Goal: Task Accomplishment & Management: Manage account settings

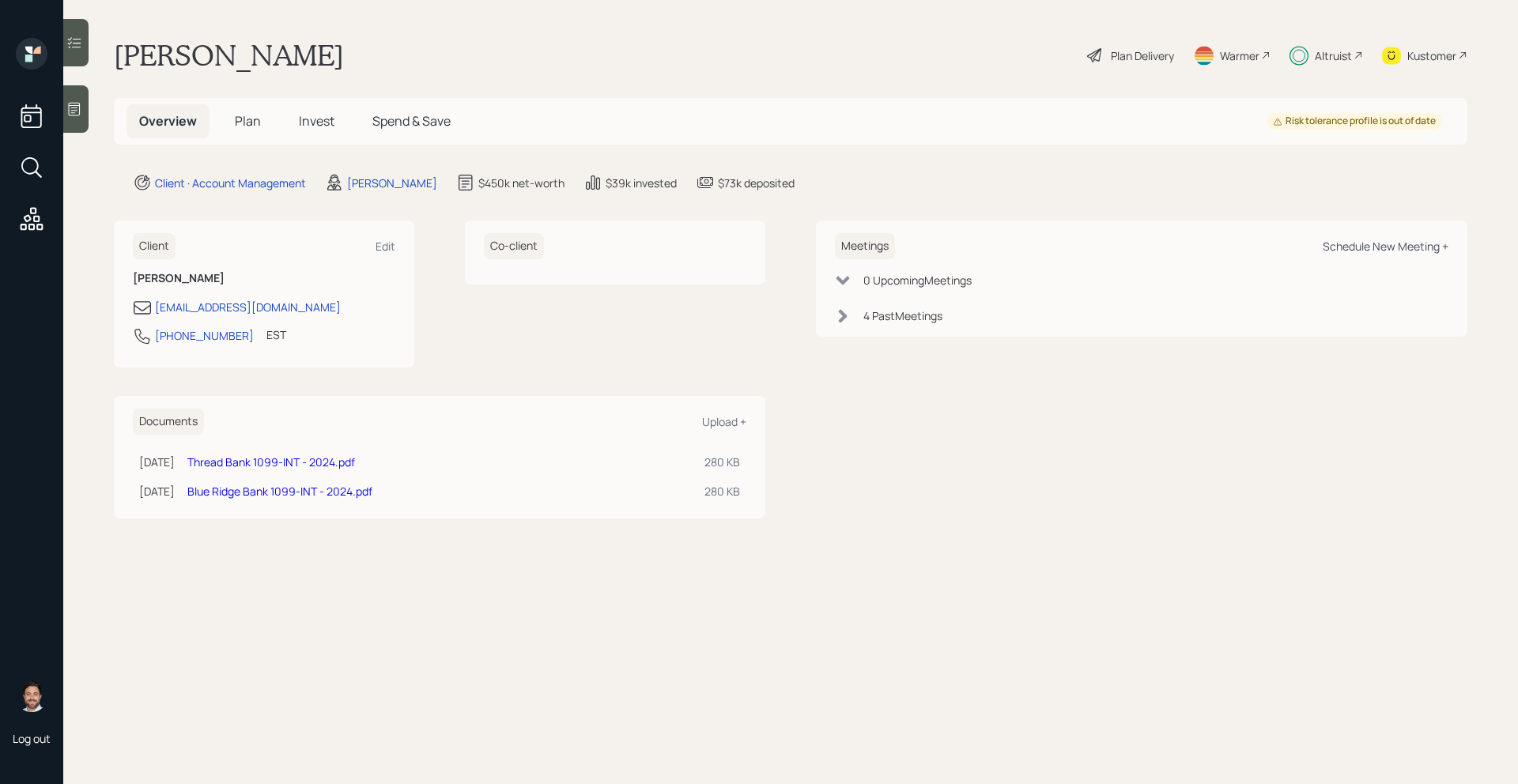
click at [1387, 239] on div "Schedule New Meeting +" at bounding box center [1385, 246] width 126 height 15
select select "bffa7908-1b2a-4c79-9bb6-f0ec9aed22d3"
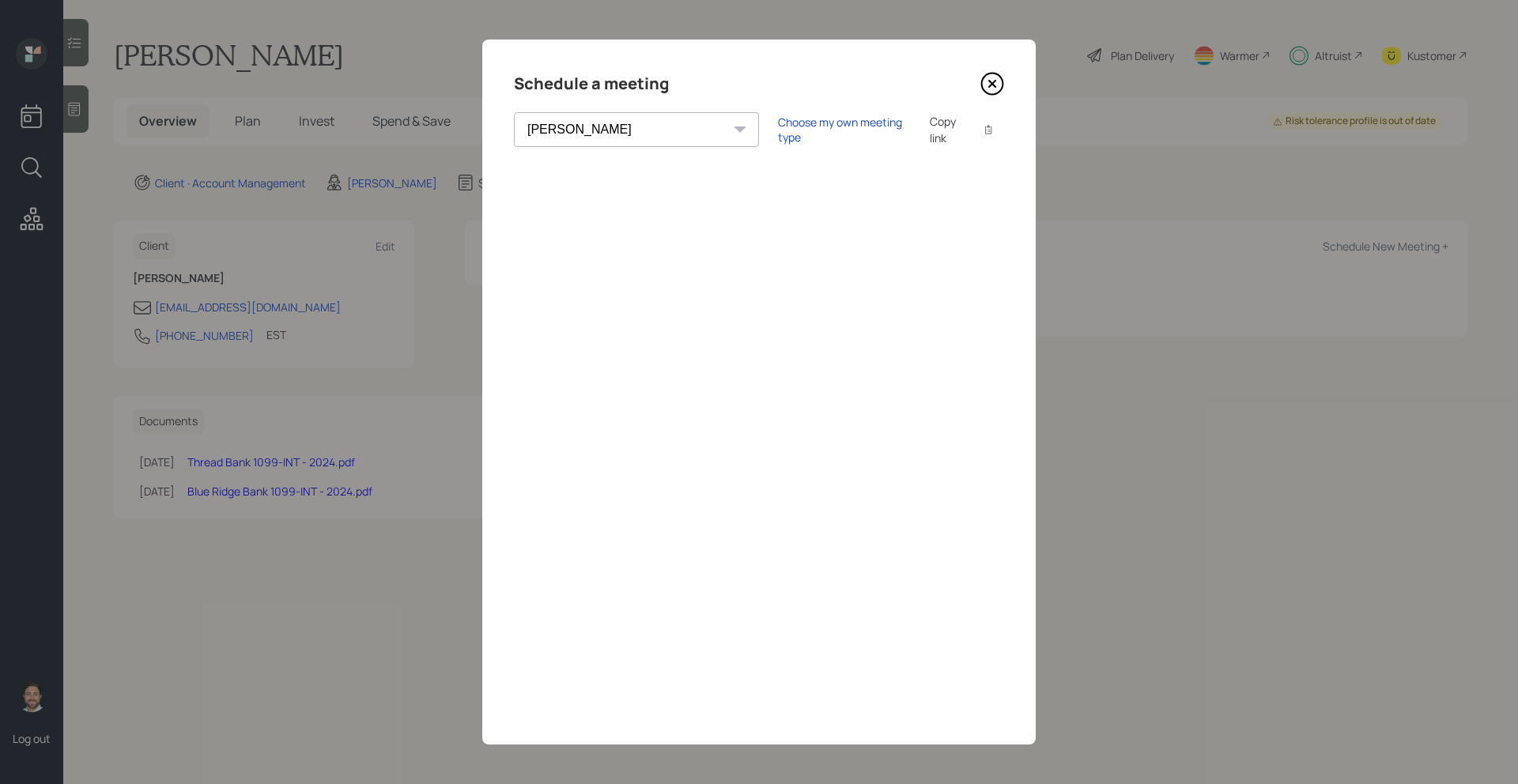
click at [989, 86] on icon at bounding box center [992, 83] width 6 height 6
